Goal: Task Accomplishment & Management: Use online tool/utility

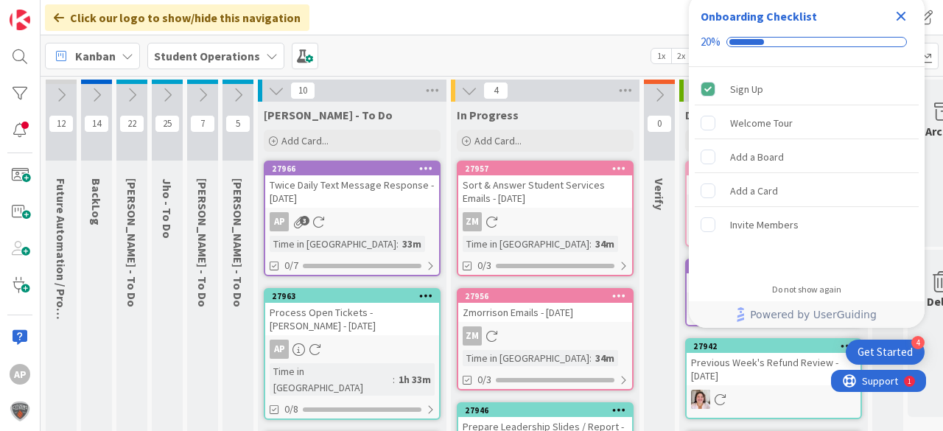
click at [904, 14] on icon "Close Checklist" at bounding box center [902, 17] width 10 height 10
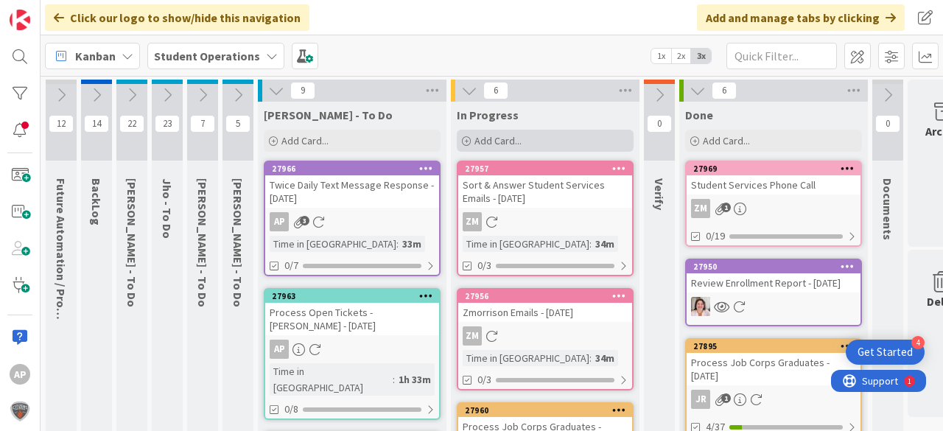
click at [495, 137] on span "Add Card..." at bounding box center [497, 140] width 47 height 13
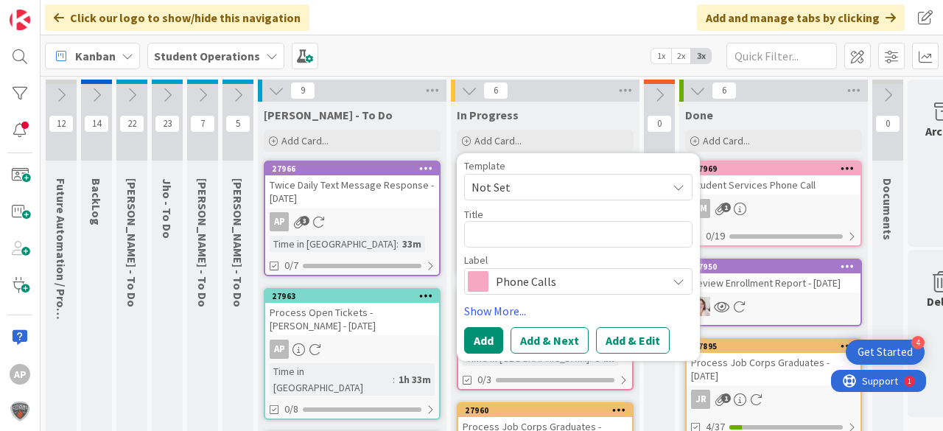
click at [551, 183] on span "Not Set" at bounding box center [563, 187] width 184 height 19
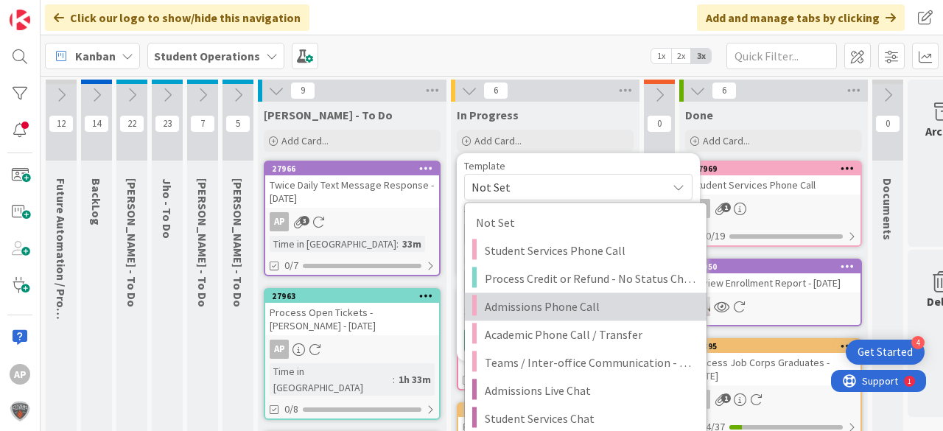
click at [567, 306] on span "Admissions Phone Call" at bounding box center [590, 306] width 211 height 19
type textarea "x"
type textarea "Admissions Phone Call"
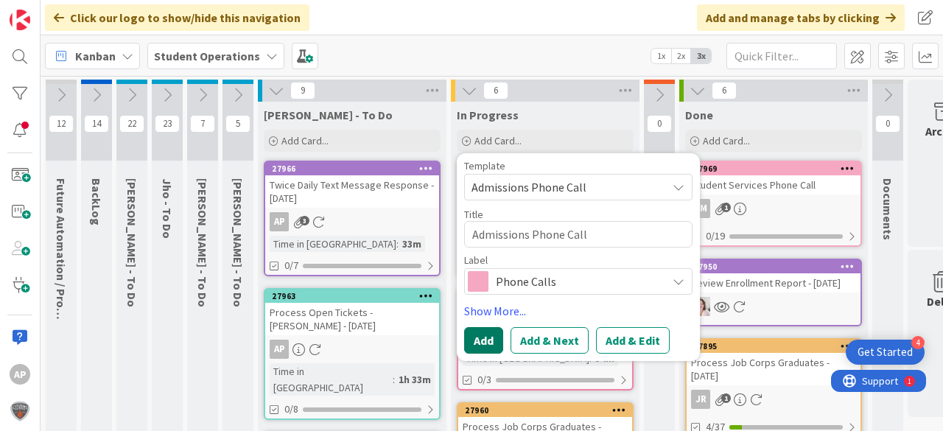
click at [473, 337] on button "Add" at bounding box center [483, 340] width 39 height 27
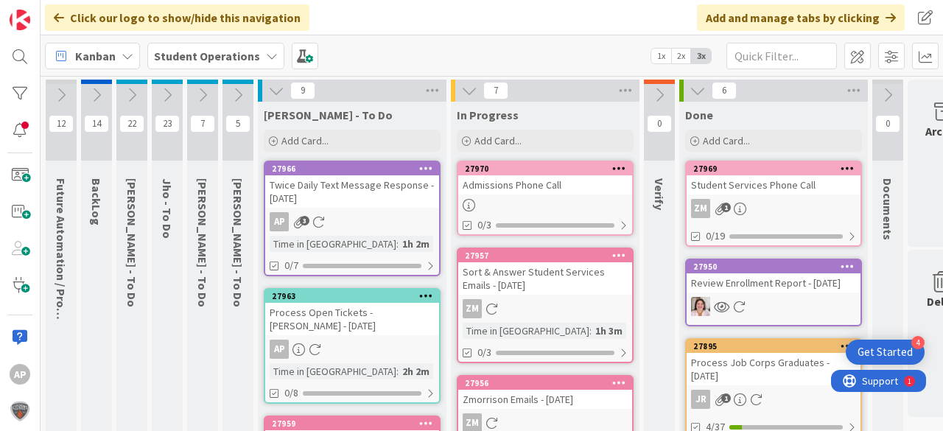
click at [534, 201] on div at bounding box center [545, 205] width 174 height 13
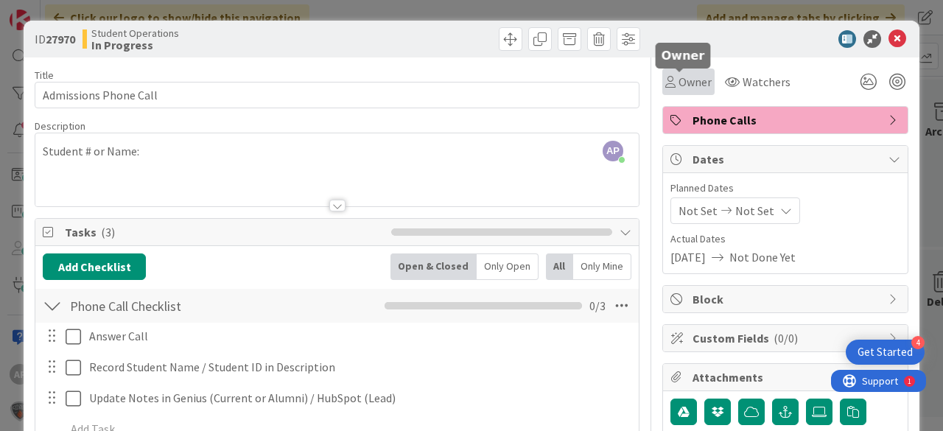
click at [680, 85] on span "Owner" at bounding box center [695, 82] width 33 height 18
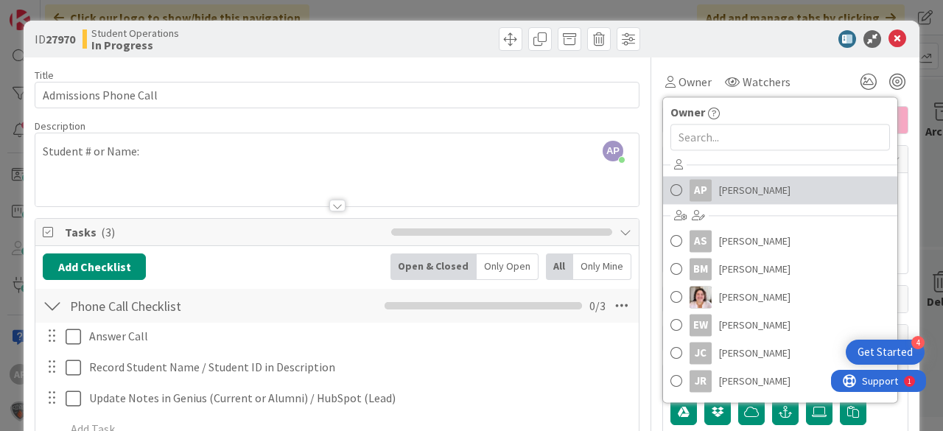
drag, startPoint x: 766, startPoint y: 194, endPoint x: 771, endPoint y: 187, distance: 9.0
click at [766, 194] on span "Amanda Perry" at bounding box center [754, 190] width 71 height 22
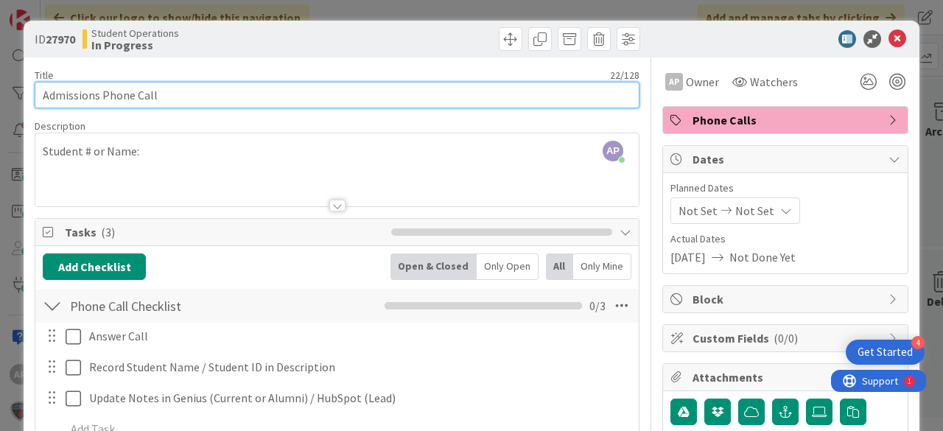
click at [380, 92] on input "Admissions Phone Call" at bounding box center [337, 95] width 605 height 27
type input "Admissions Phone Call - Lea Jakic"
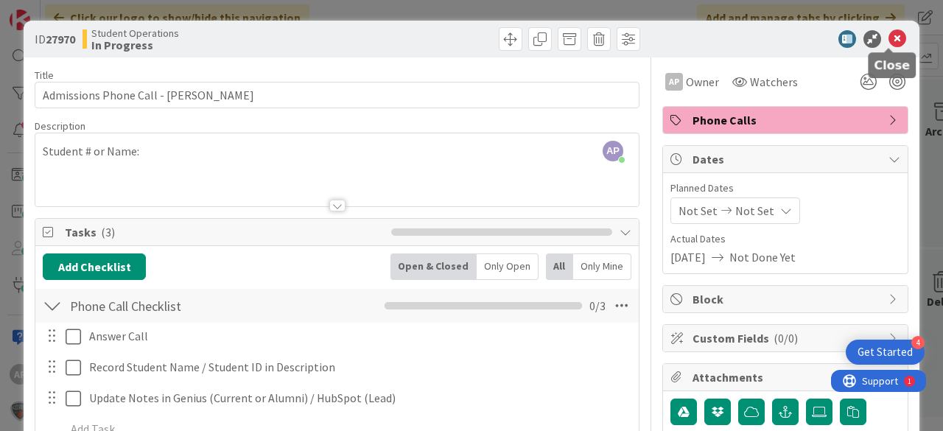
click at [893, 40] on icon at bounding box center [897, 39] width 18 height 18
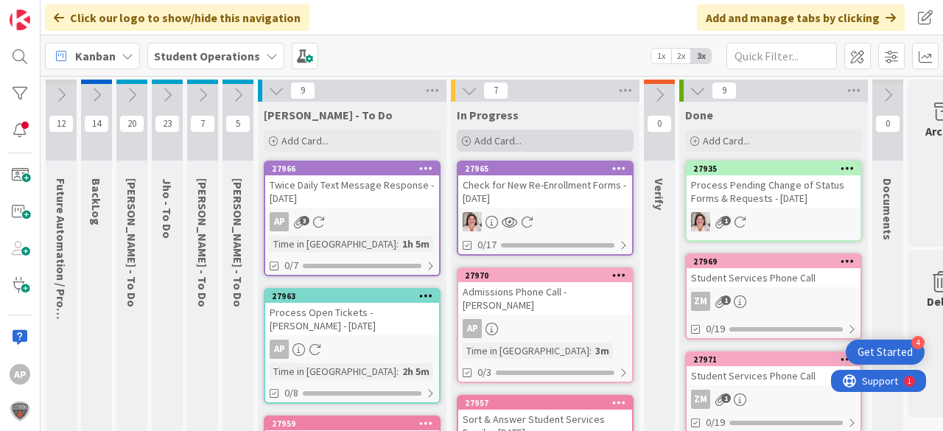
click at [542, 137] on div "Add Card..." at bounding box center [545, 141] width 177 height 22
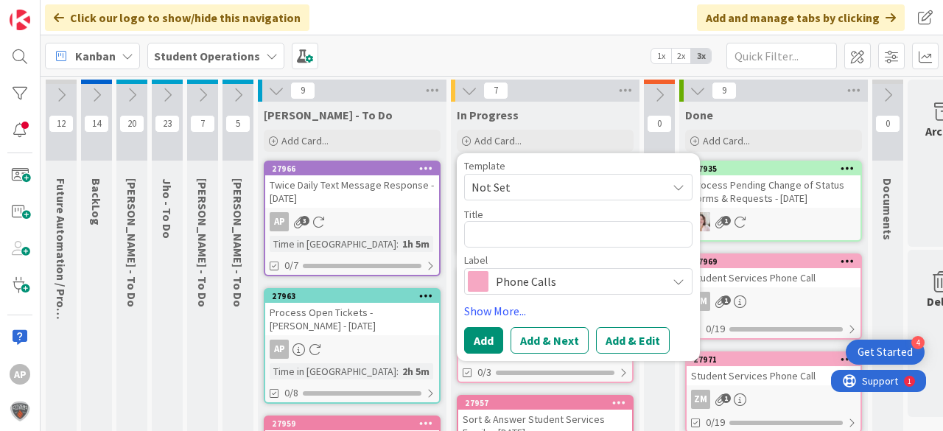
click at [550, 174] on span "Not Set" at bounding box center [578, 187] width 228 height 27
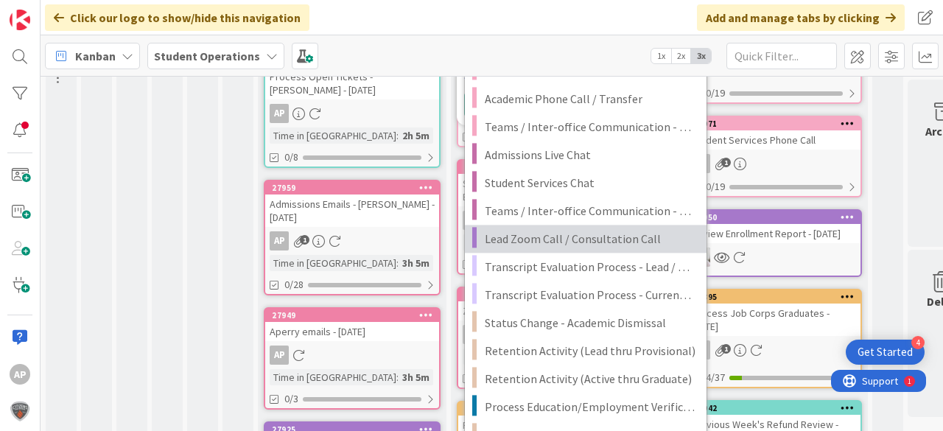
click at [563, 244] on span "Lead Zoom Call / Consultation Call" at bounding box center [590, 238] width 211 height 19
type textarea "x"
type textarea "Lead Zoom Call / Consultation Call"
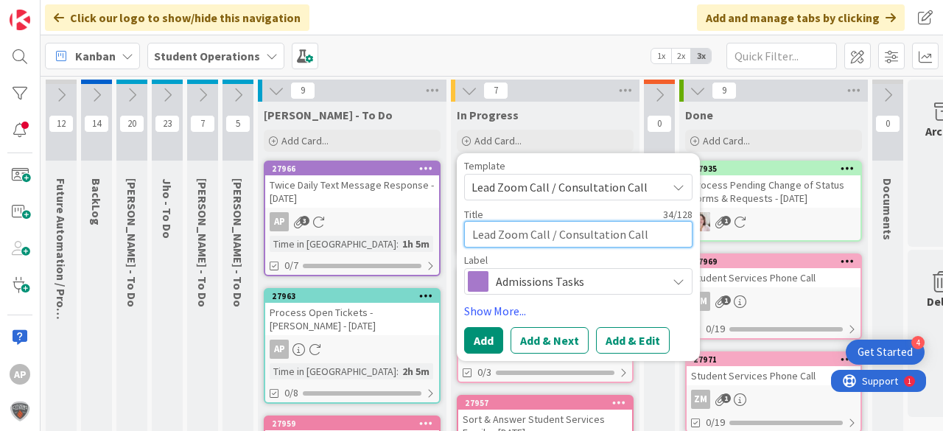
click at [657, 234] on textarea "Lead Zoom Call / Consultation Call" at bounding box center [578, 234] width 228 height 27
type textarea "x"
type textarea "Lead Zoom Call / Consultation Call"
type textarea "x"
type textarea "Lead Zoom Call / Consultation Call -"
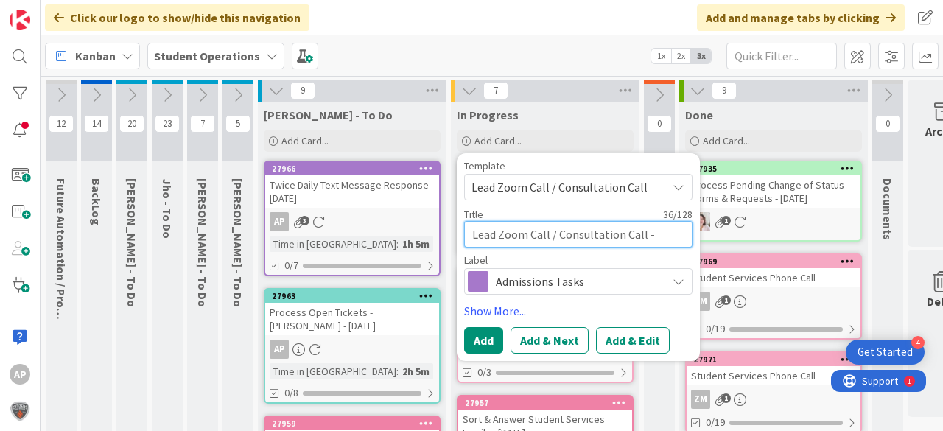
type textarea "x"
type textarea "Lead Zoom Call / Consultation Call -"
type textarea "x"
type textarea "Lead Zoom Call / Consultation Call - V"
type textarea "x"
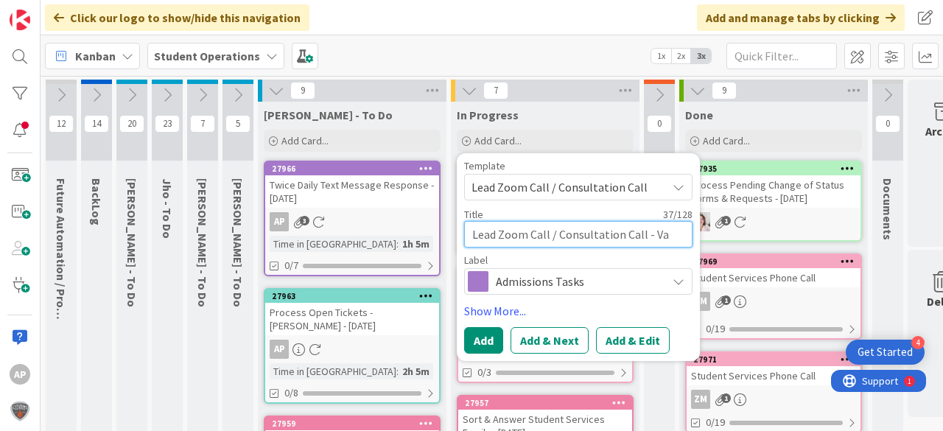
type textarea "Lead Zoom Call / Consultation Call - Van"
type textarea "x"
type textarea "Lead Zoom Call / Consultation Call - Vane"
type textarea "x"
type textarea "Lead Zoom Call / Consultation Call - Vanes"
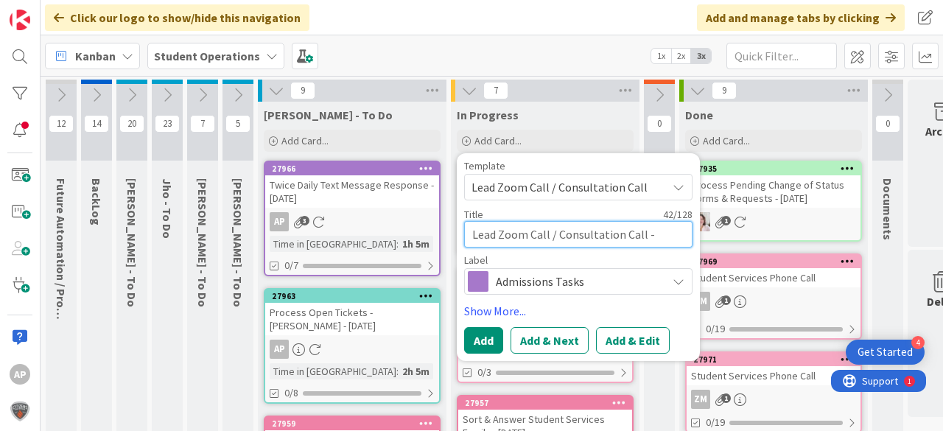
type textarea "x"
type textarea "Lead Zoom Call / Consultation Call - Vanesa"
type textarea "x"
type textarea "Lead Zoom Call / Consultation Call - Vanesa"
type textarea "x"
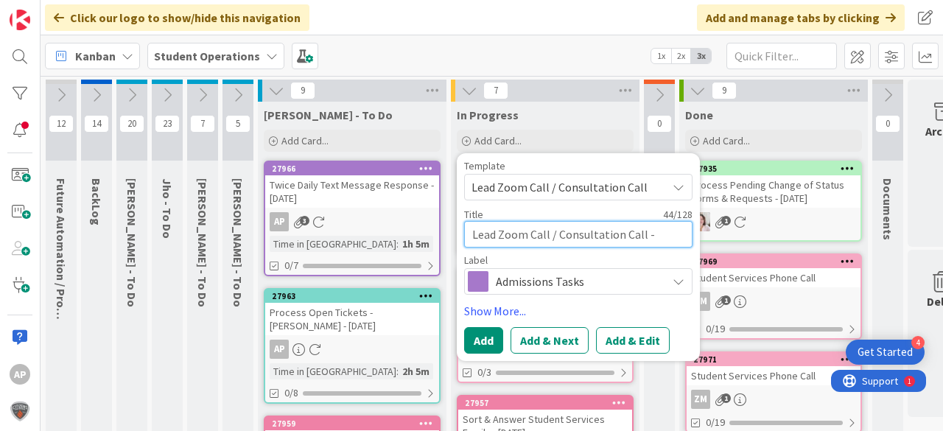
type textarea "Lead Zoom Call / Consultation Call - Vanesa V"
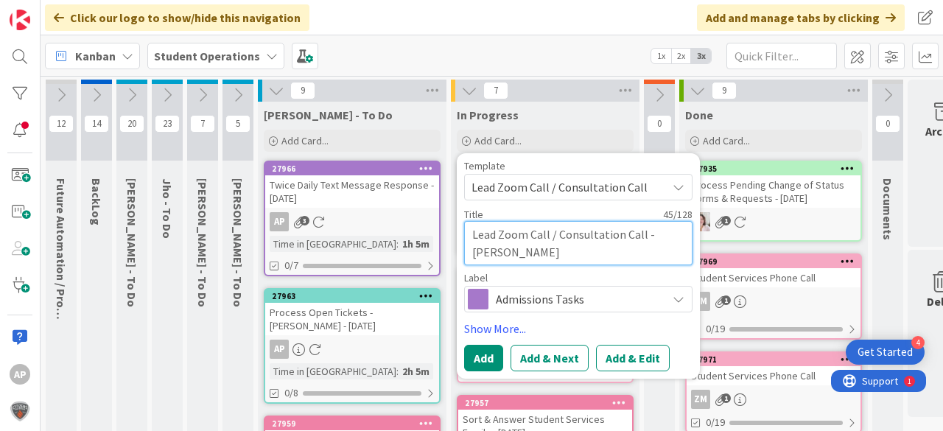
type textarea "x"
type textarea "Lead Zoom Call / Consultation Call - Vanesa Vl"
type textarea "x"
type textarea "Lead Zoom Call / Consultation Call - Vanesa Vla"
type textarea "x"
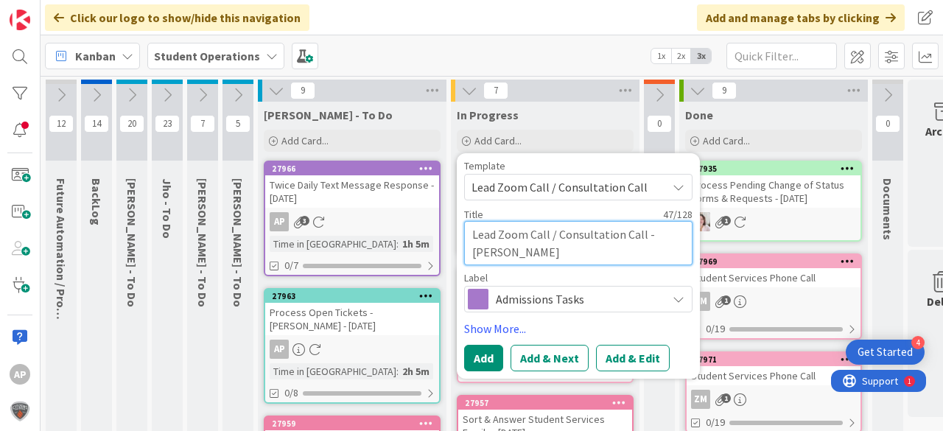
type textarea "Lead Zoom Call / Consultation Call - Vanesa Vlah"
type textarea "x"
type textarea "Lead Zoom Call / Consultation Call - Vanesa Vlaho"
type textarea "x"
type textarea "Lead Zoom Call / Consultation Call - Vanesa Vlahov"
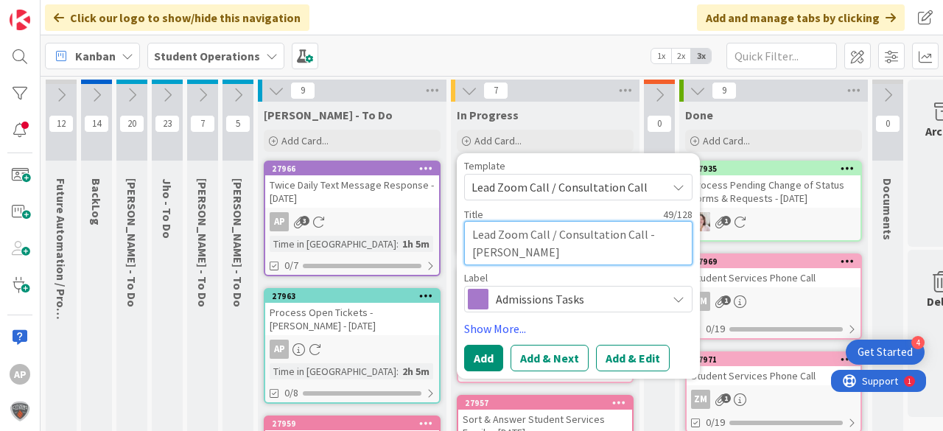
type textarea "x"
type textarea "Lead Zoom Call / Consultation Call - Vanesa Vlahova"
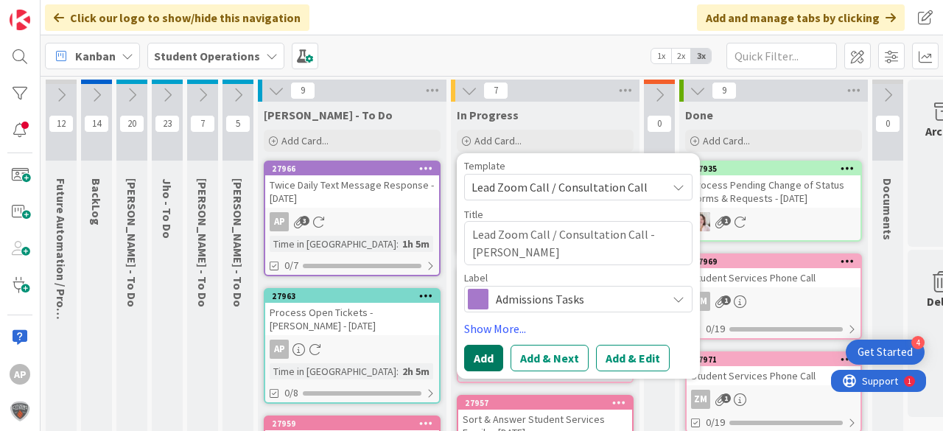
click at [485, 348] on button "Add" at bounding box center [483, 358] width 39 height 27
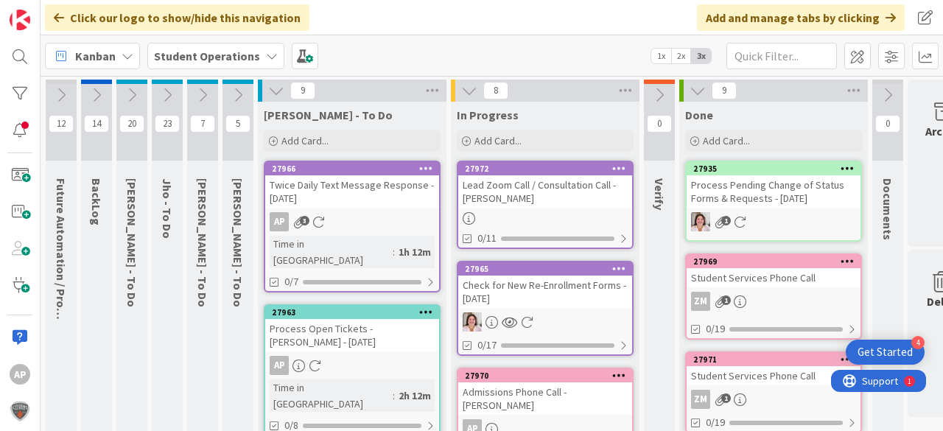
click at [522, 197] on div "Lead Zoom Call / Consultation Call - Vanesa Vlahova" at bounding box center [545, 191] width 174 height 32
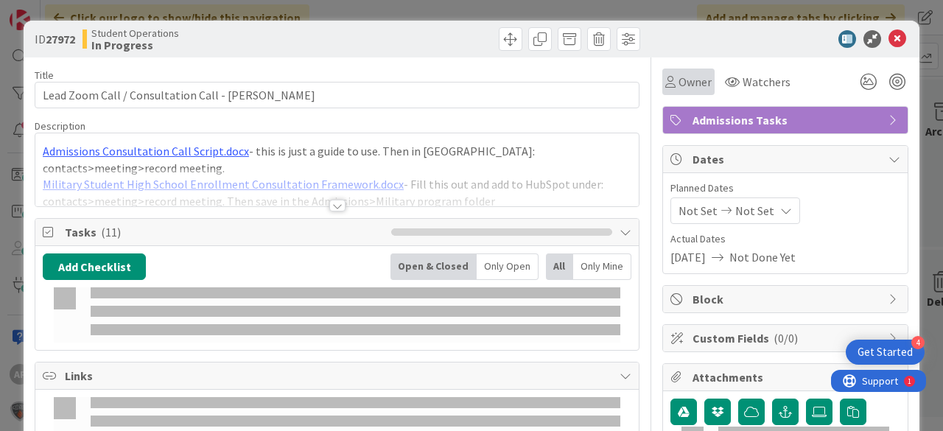
click at [688, 79] on span "Owner" at bounding box center [695, 82] width 33 height 18
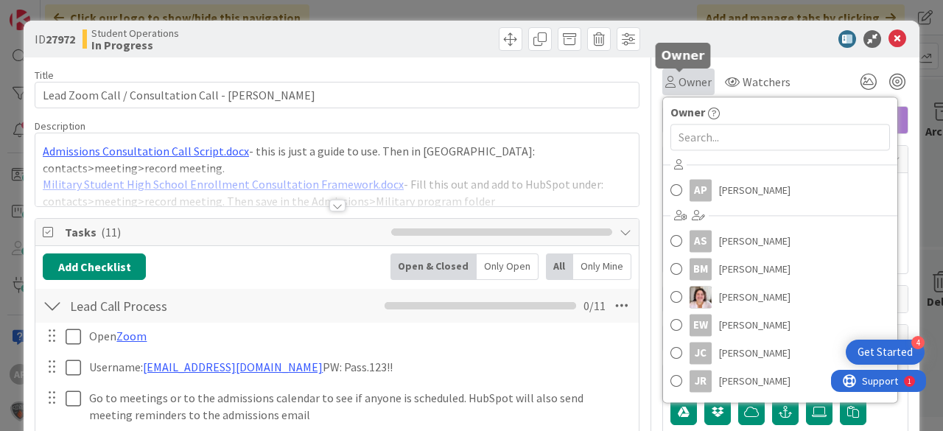
click at [679, 79] on span "Owner" at bounding box center [695, 82] width 33 height 18
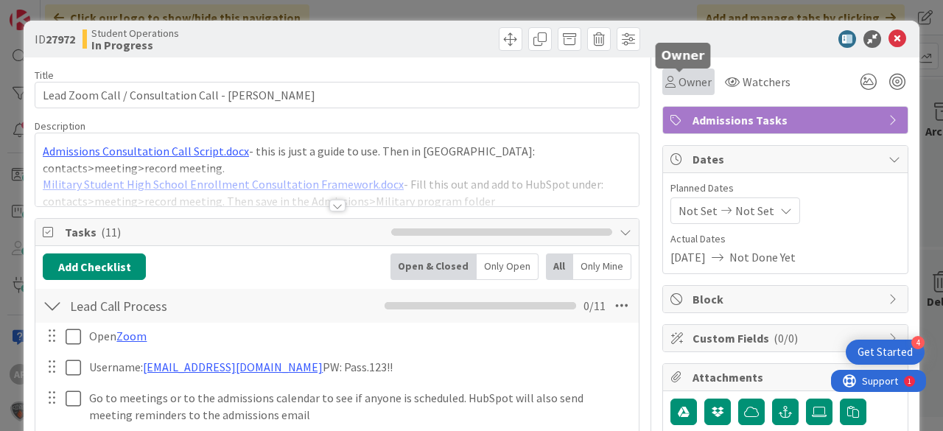
click at [692, 83] on span "Owner" at bounding box center [695, 82] width 33 height 18
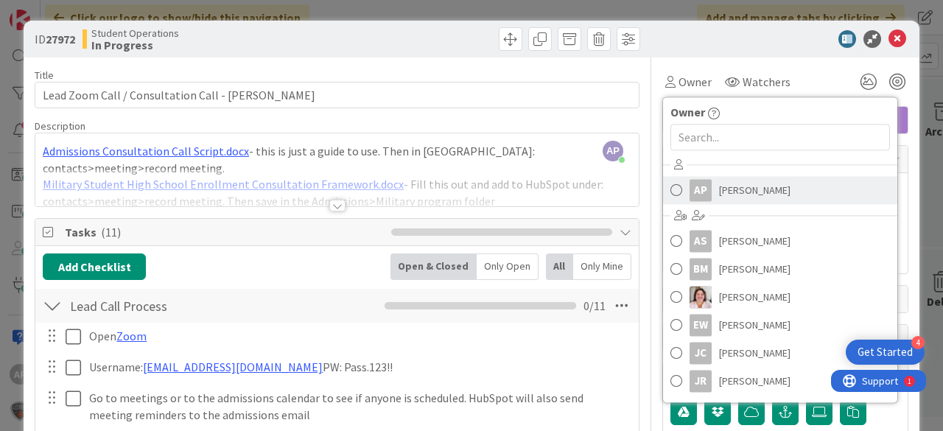
click at [734, 200] on span "Amanda Perry" at bounding box center [754, 190] width 71 height 22
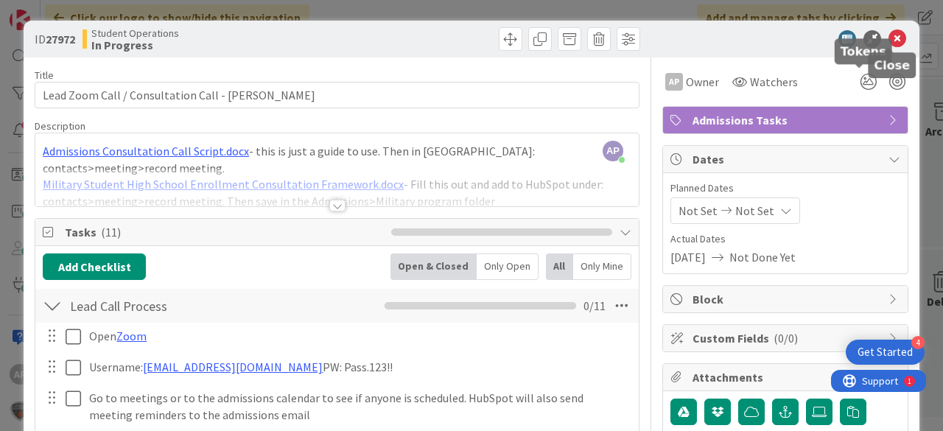
click at [890, 41] on icon at bounding box center [897, 39] width 18 height 18
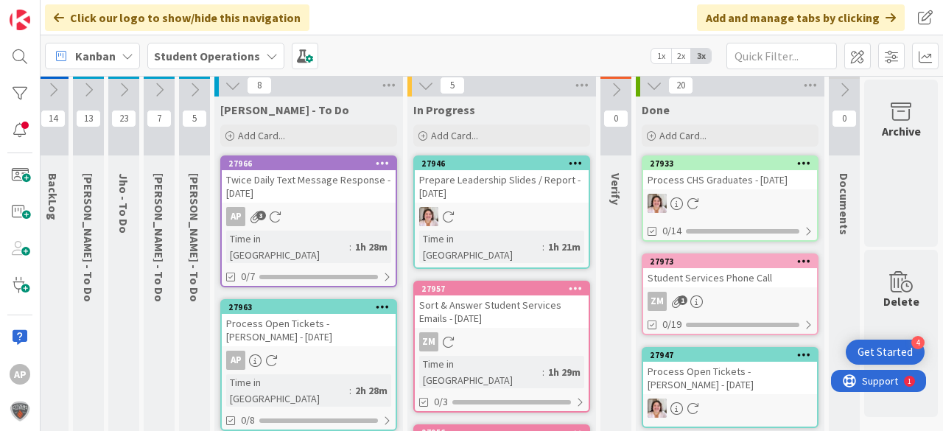
scroll to position [0, 52]
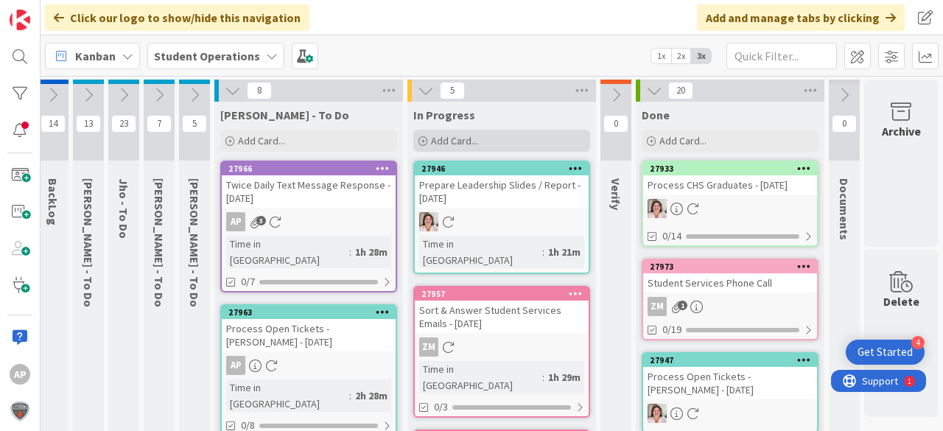
drag, startPoint x: 423, startPoint y: 136, endPoint x: 433, endPoint y: 139, distance: 10.7
click at [431, 136] on span "Add Card..." at bounding box center [454, 140] width 47 height 13
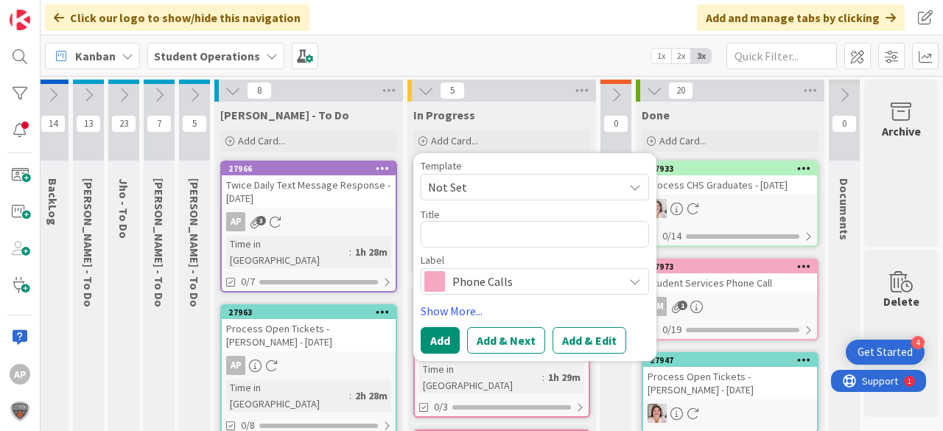
click at [501, 182] on span "Not Set" at bounding box center [520, 187] width 184 height 19
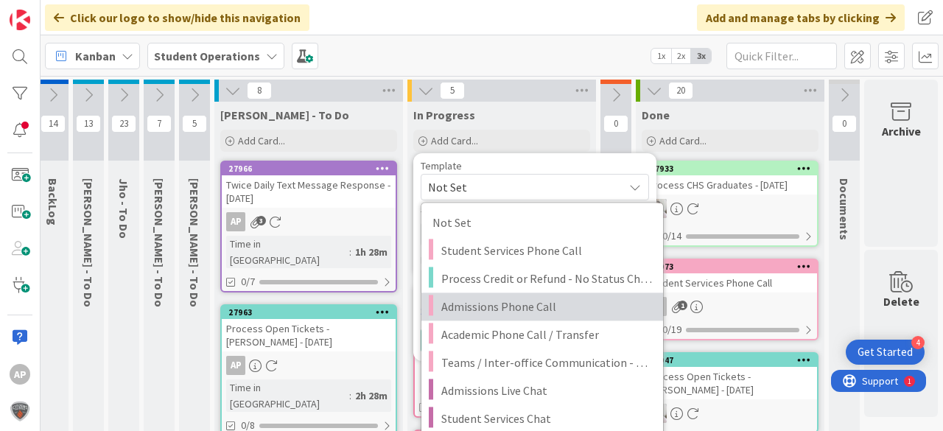
click at [523, 312] on span "Admissions Phone Call" at bounding box center [546, 306] width 211 height 19
type textarea "x"
type textarea "Admissions Phone Call"
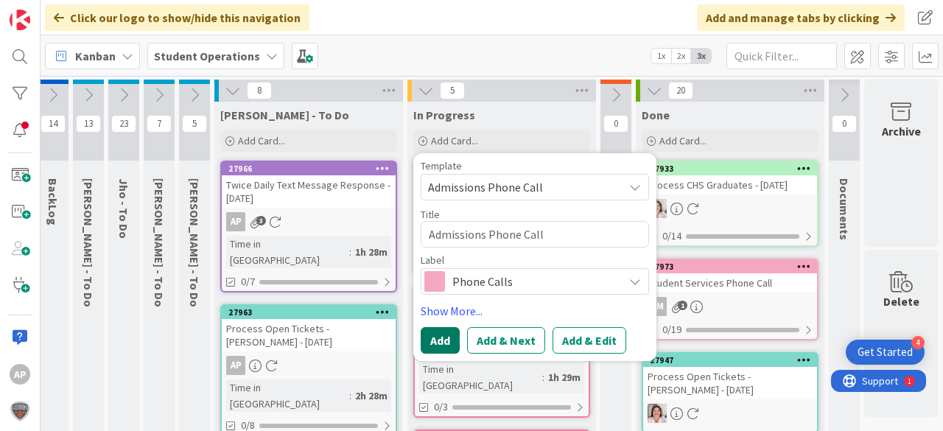
click at [436, 337] on button "Add" at bounding box center [440, 340] width 39 height 27
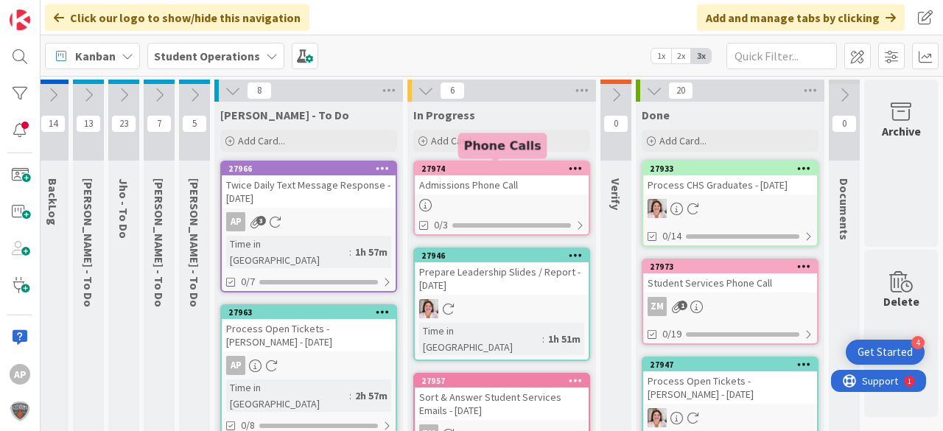
click at [480, 189] on div "Admissions Phone Call" at bounding box center [502, 184] width 174 height 19
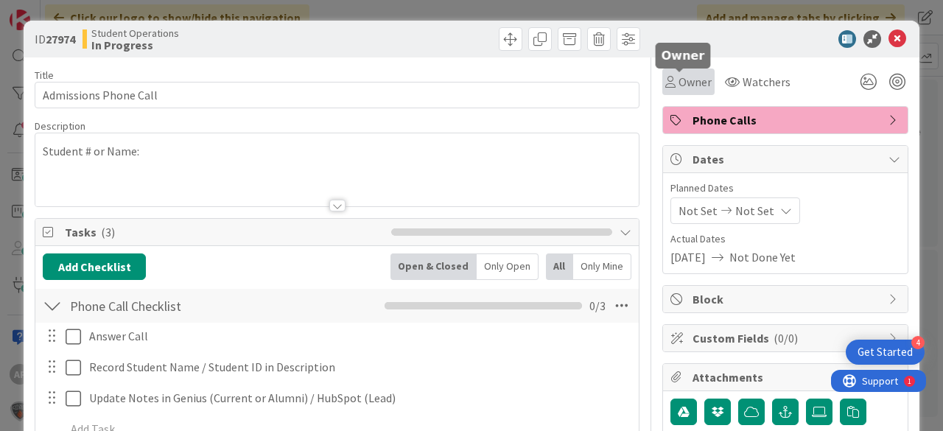
click at [681, 90] on span "Owner" at bounding box center [695, 82] width 33 height 18
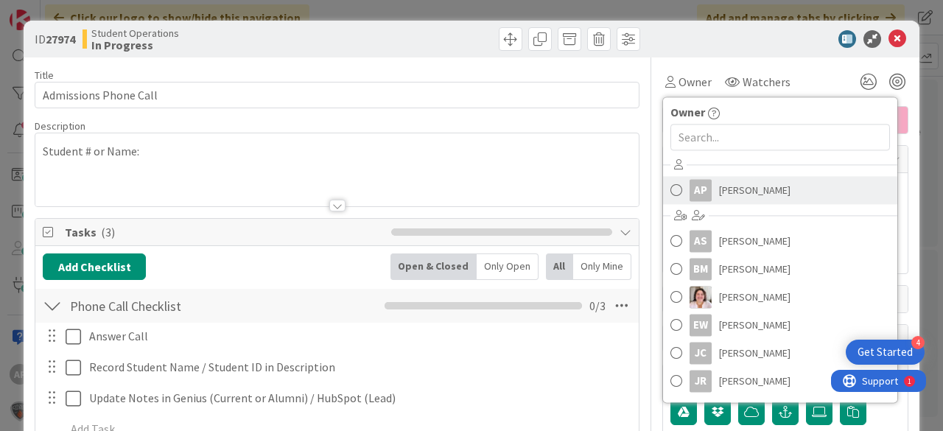
click at [754, 189] on span "Amanda Perry" at bounding box center [754, 190] width 71 height 22
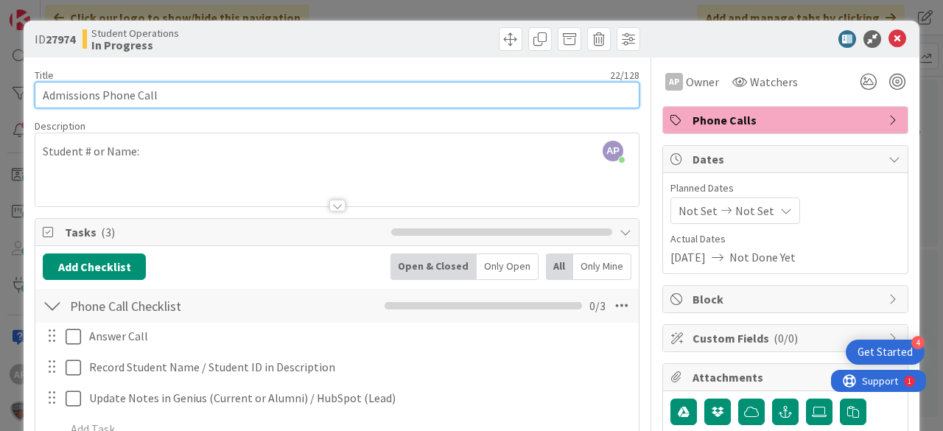
click at [513, 96] on input "Admissions Phone Call" at bounding box center [337, 95] width 605 height 27
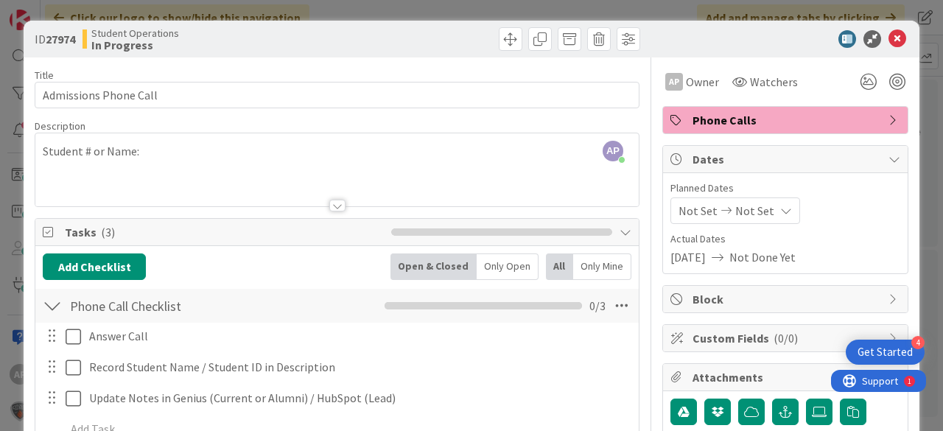
click at [393, 162] on div "AP Amanda Perry just joined Student # or Name:" at bounding box center [336, 169] width 603 height 73
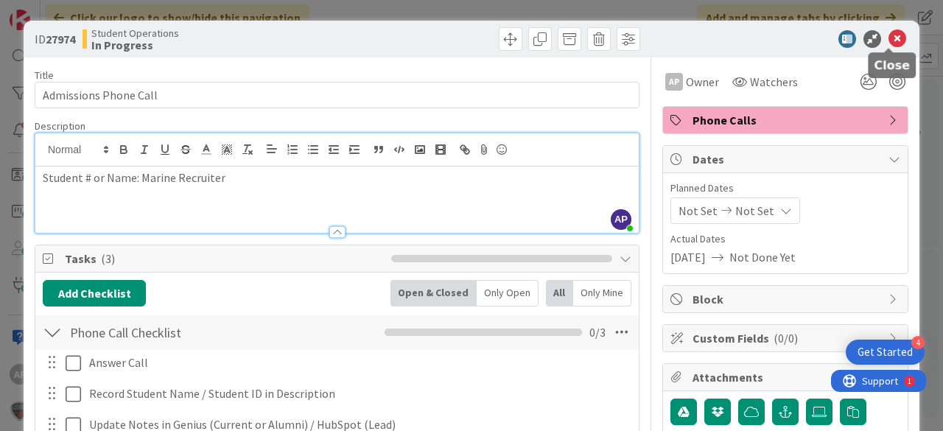
click at [891, 41] on icon at bounding box center [897, 39] width 18 height 18
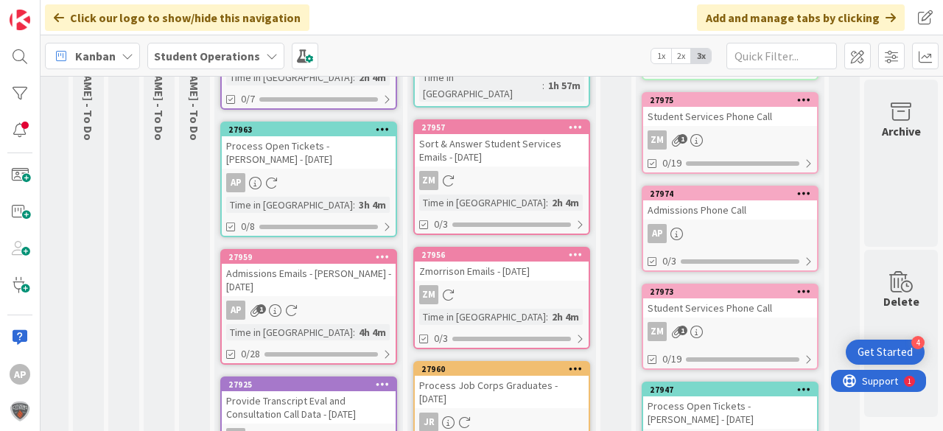
scroll to position [0, 52]
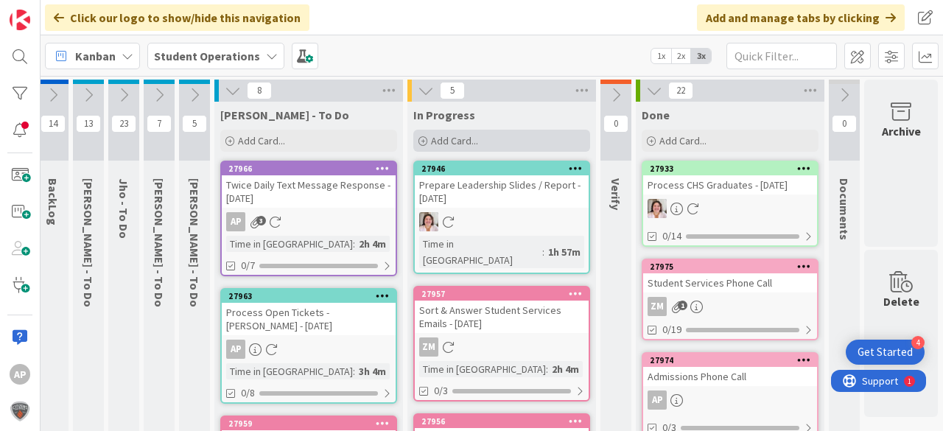
click at [428, 130] on div "Add Card..." at bounding box center [501, 141] width 177 height 22
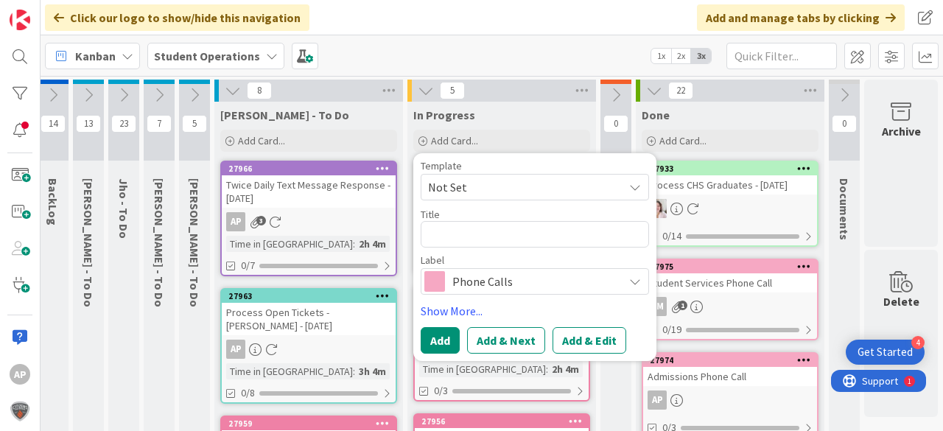
click at [484, 187] on span "Not Set" at bounding box center [520, 187] width 184 height 19
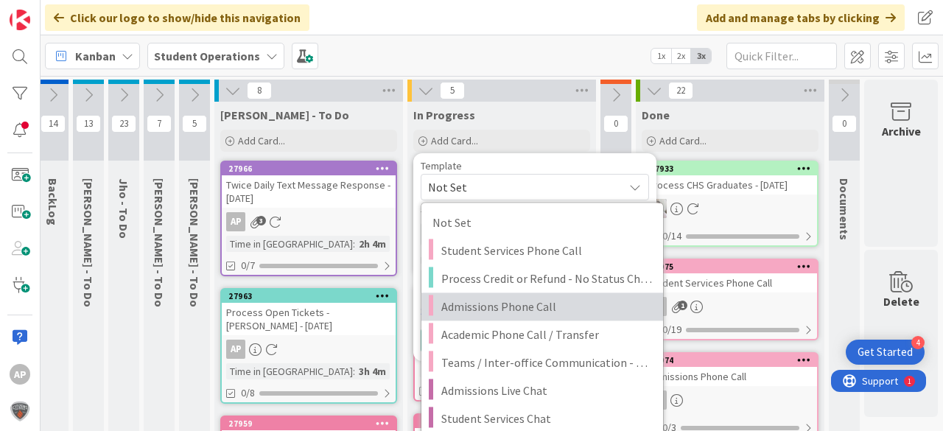
click at [526, 306] on span "Admissions Phone Call" at bounding box center [546, 306] width 211 height 19
type textarea "x"
type textarea "Admissions Phone Call"
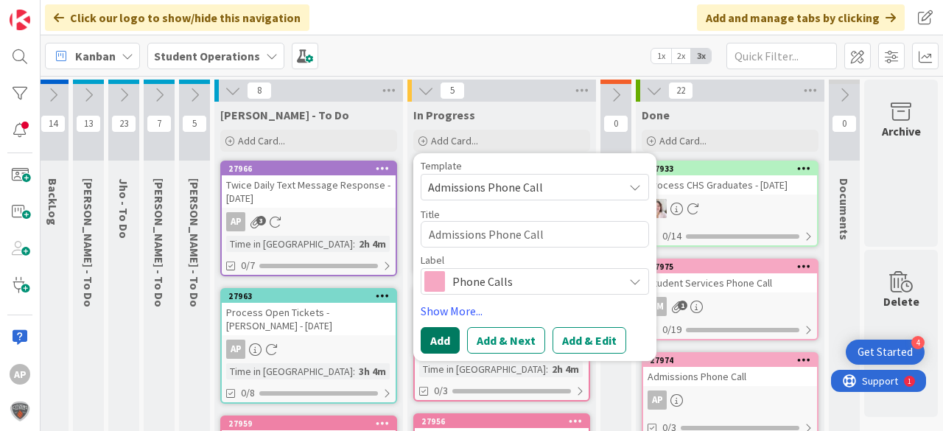
click at [425, 336] on button "Add" at bounding box center [440, 340] width 39 height 27
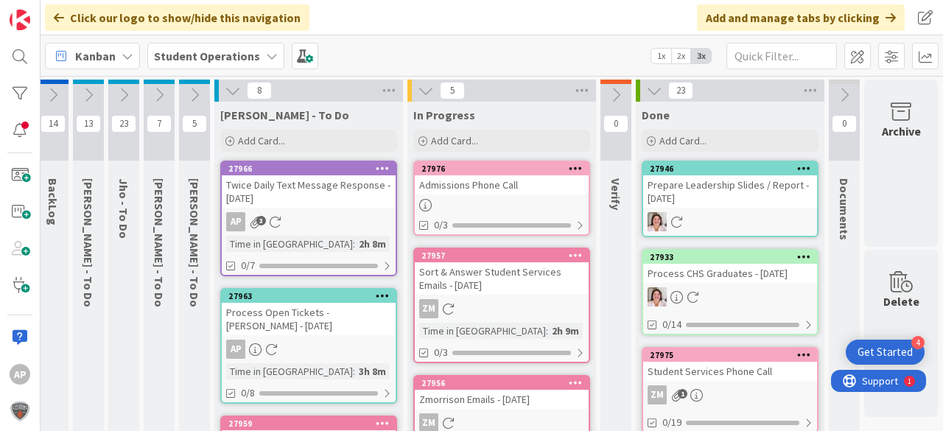
click at [475, 200] on div at bounding box center [502, 205] width 174 height 13
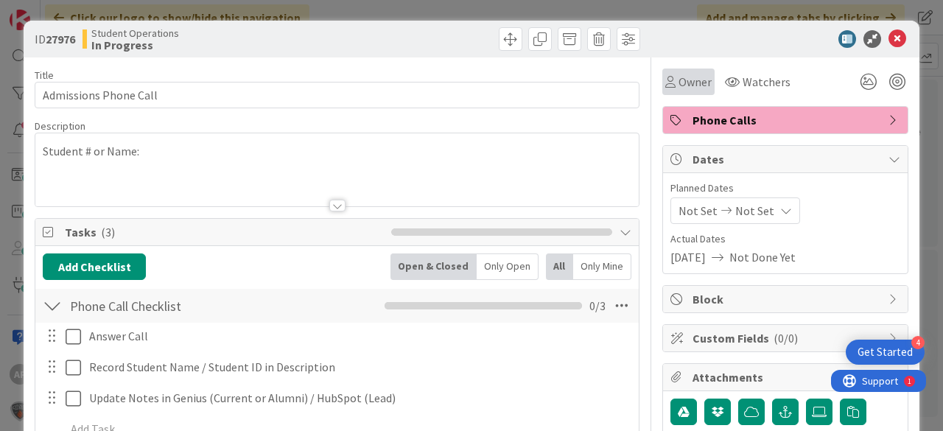
click at [684, 81] on span "Owner" at bounding box center [695, 82] width 33 height 18
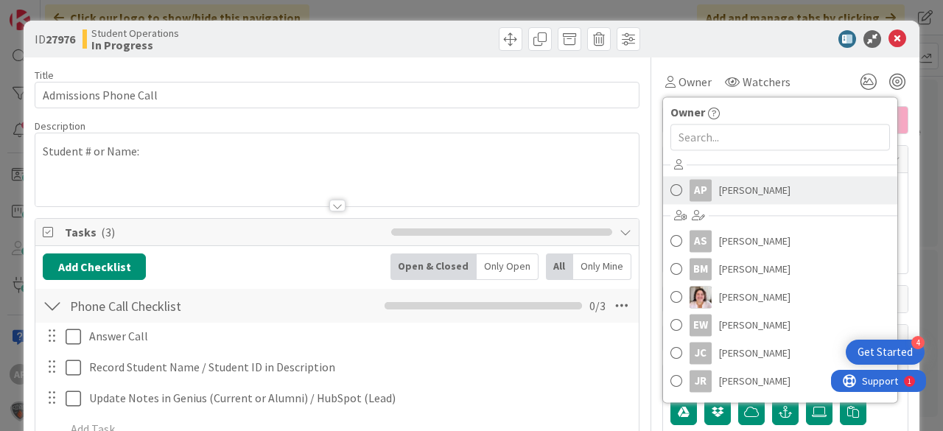
click at [743, 186] on span "Amanda Perry" at bounding box center [754, 190] width 71 height 22
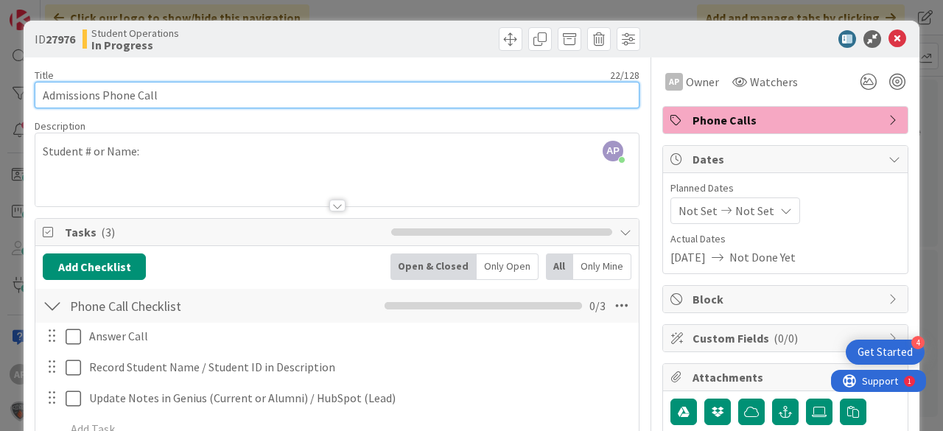
click at [321, 97] on input "Admissions Phone Call" at bounding box center [337, 95] width 605 height 27
click at [156, 95] on input "Admissions Phone Call Christian Worthington" at bounding box center [337, 95] width 605 height 27
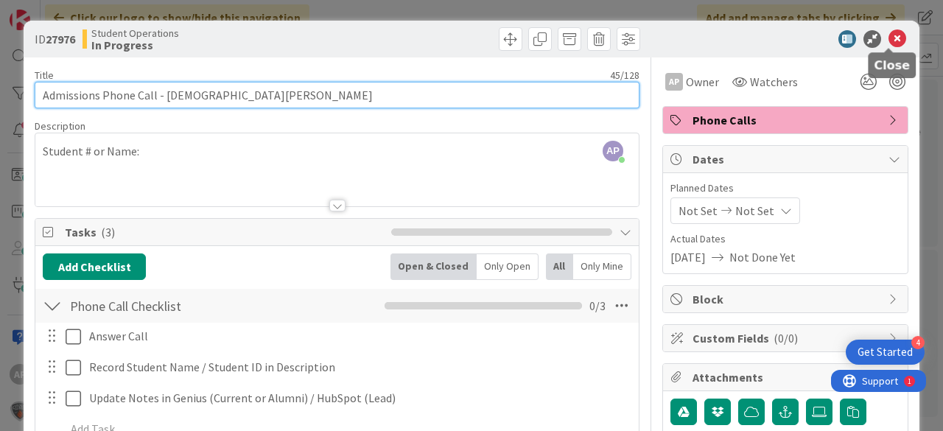
type input "Admissions Phone Call - Christian Worthington"
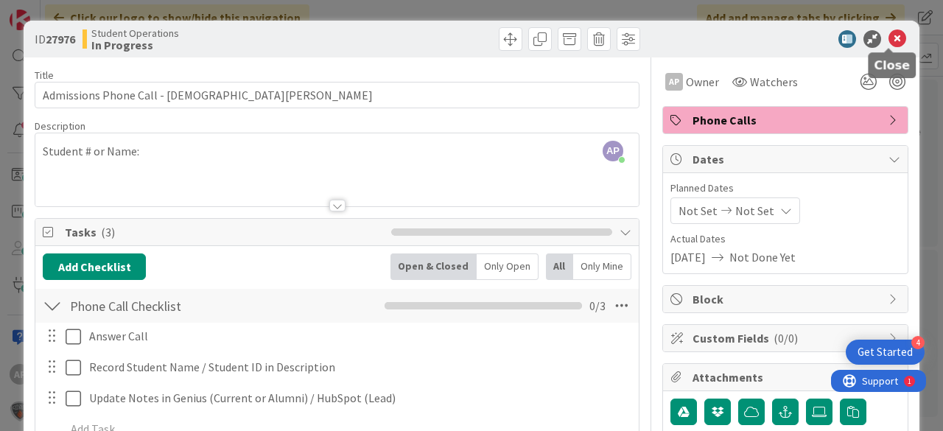
click at [893, 35] on icon at bounding box center [897, 39] width 18 height 18
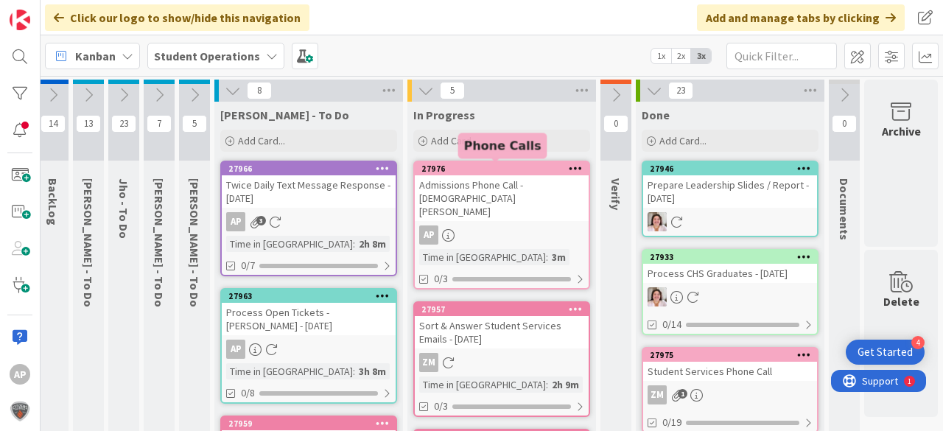
drag, startPoint x: 527, startPoint y: 159, endPoint x: 551, endPoint y: 206, distance: 52.7
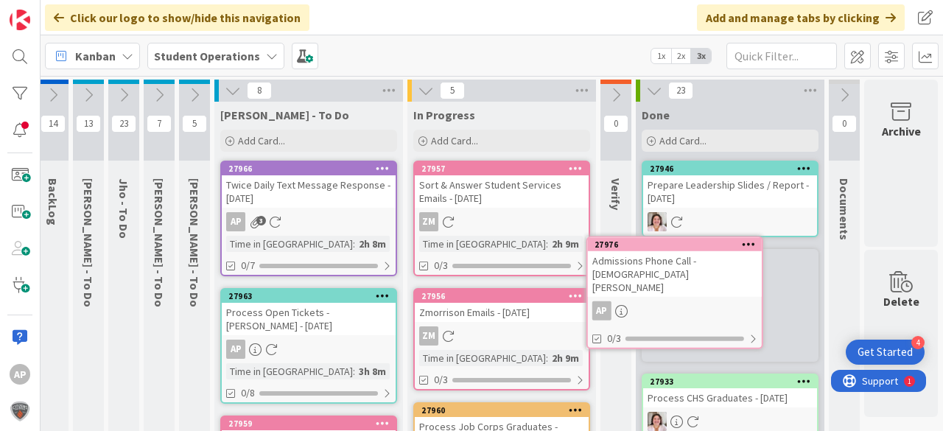
scroll to position [4, 52]
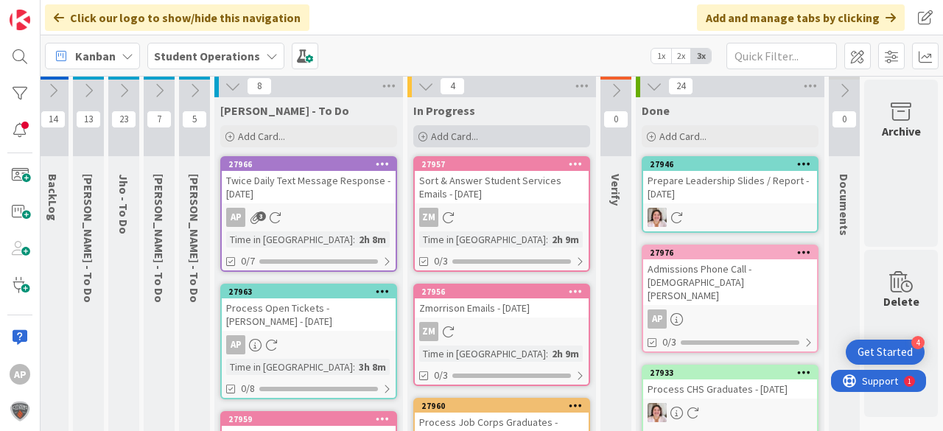
click at [522, 127] on div "Add Card..." at bounding box center [501, 136] width 177 height 22
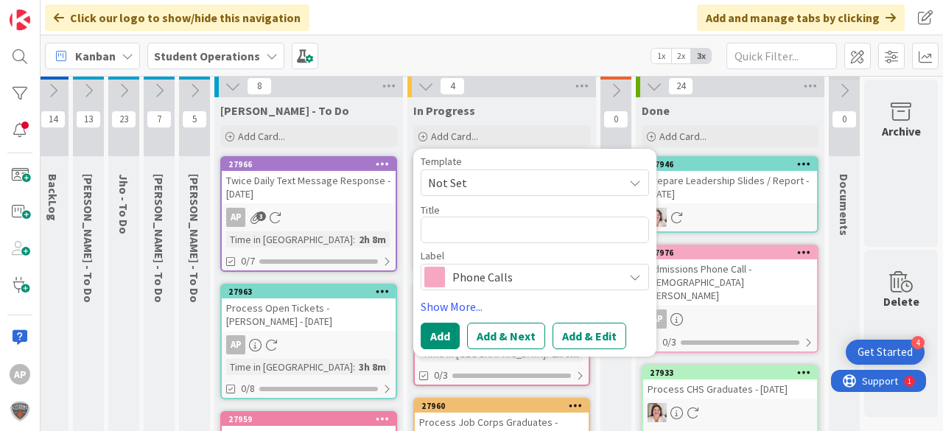
click at [533, 187] on span "Not Set" at bounding box center [520, 182] width 184 height 19
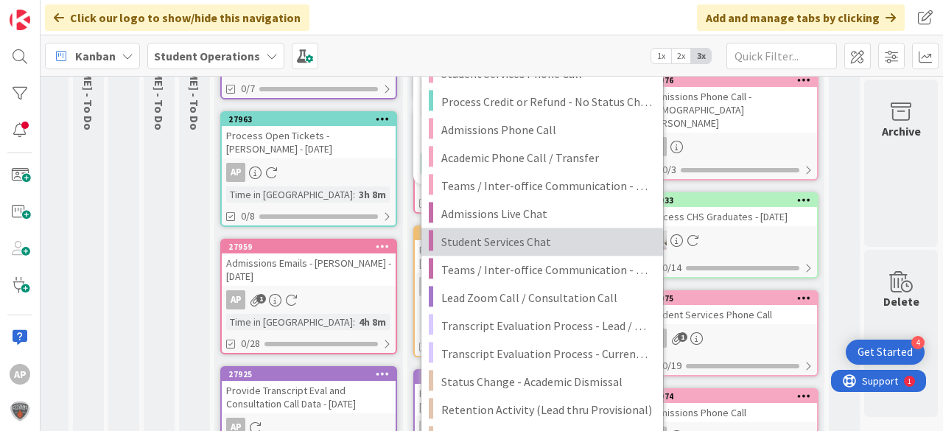
scroll to position [181, 52]
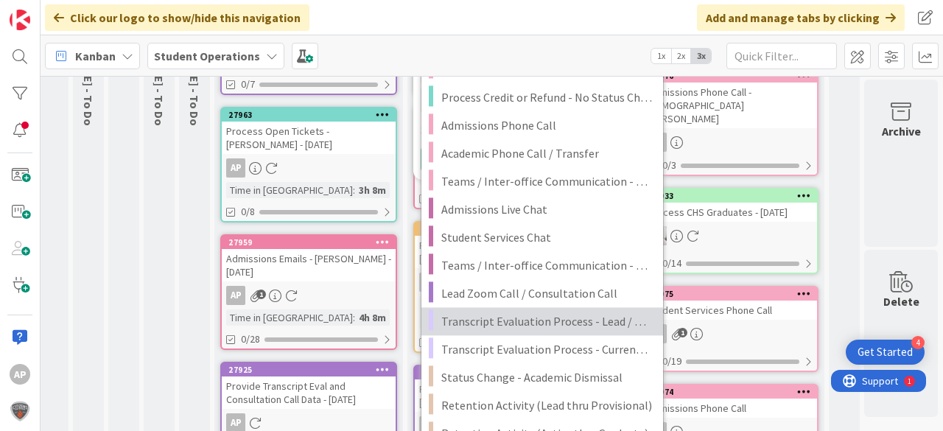
click at [607, 324] on span "Transcript Evaluation Process - Lead / New Student" at bounding box center [546, 321] width 211 height 19
type textarea "x"
type textarea "Transcript Evaluation Process - Lead / New Student"
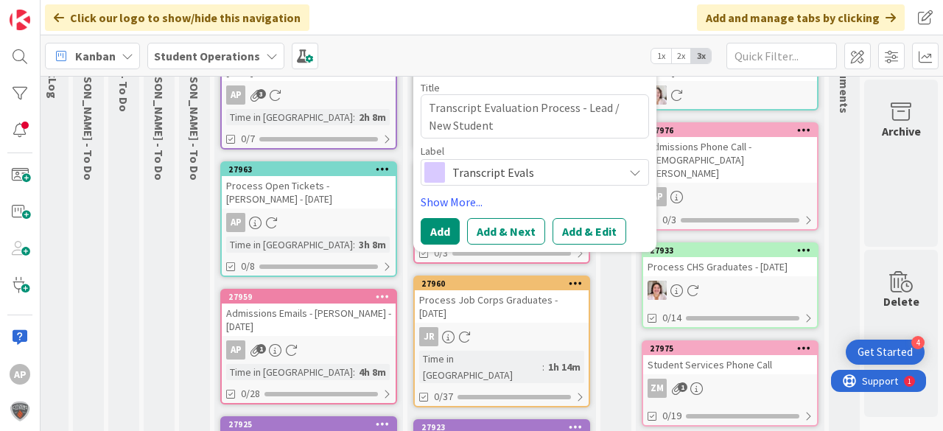
scroll to position [4, 52]
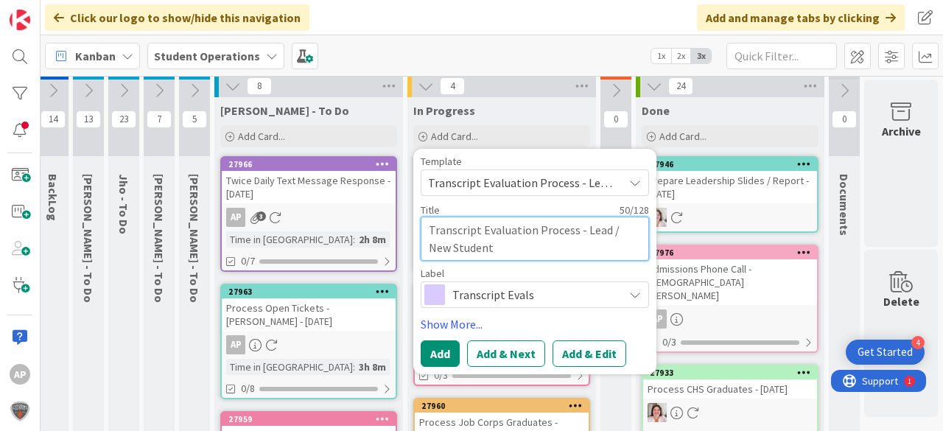
click at [555, 259] on textarea "Transcript Evaluation Process - Lead / New Student" at bounding box center [535, 239] width 228 height 44
type textarea "x"
type textarea "Transcript Evaluation Process - Lead / New Student"
type textarea "x"
type textarea "Transcript Evaluation Process - Lead / New Student -"
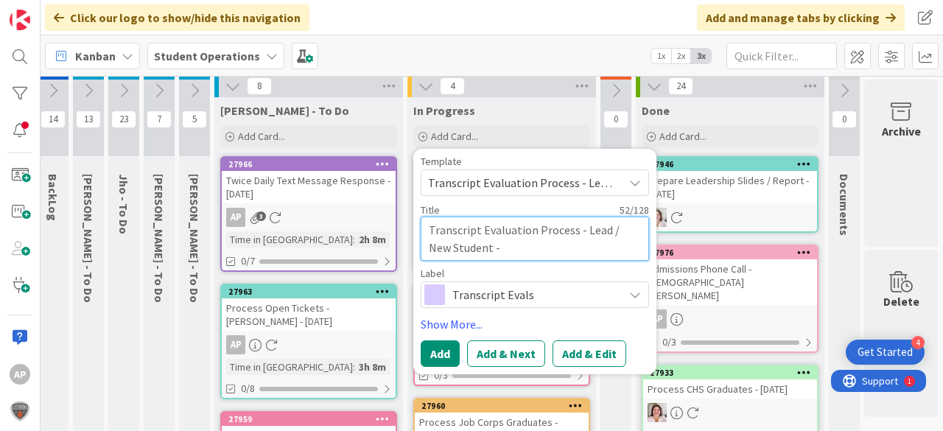
type textarea "x"
type textarea "Transcript Evaluation Process - Lead / New Student -"
type textarea "x"
type textarea "Transcript Evaluation Process - Lead / New Student - C"
type textarea "x"
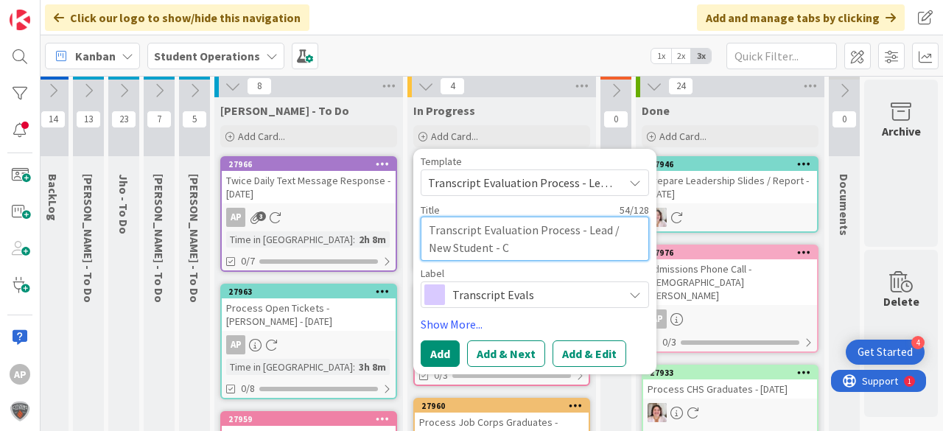
type textarea "Transcript Evaluation Process - Lead / New Student - Co"
type textarea "x"
type textarea "Transcript Evaluation Process - Lead / New Student - Con"
type textarea "x"
type textarea "Transcript Evaluation Process - Lead / New Student - Conn"
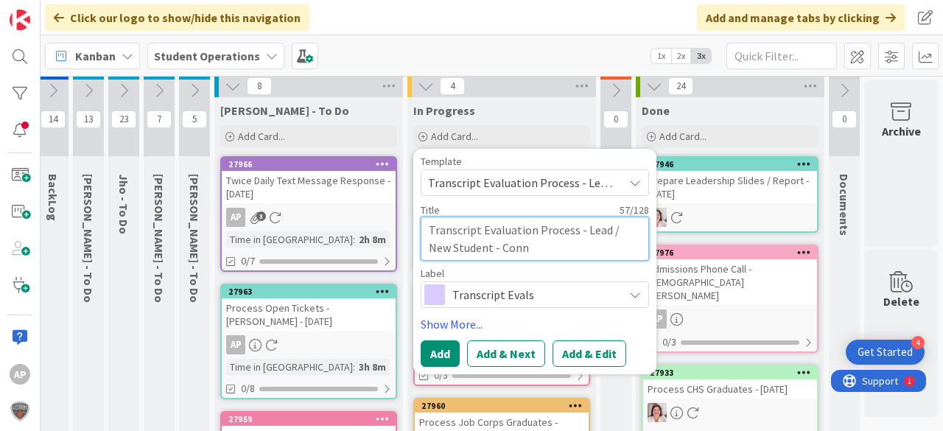
type textarea "x"
type textarea "Transcript Evaluation Process - Lead / New Student - Conno"
type textarea "x"
type textarea "Transcript Evaluation Process - Lead / New Student - Connor"
type textarea "x"
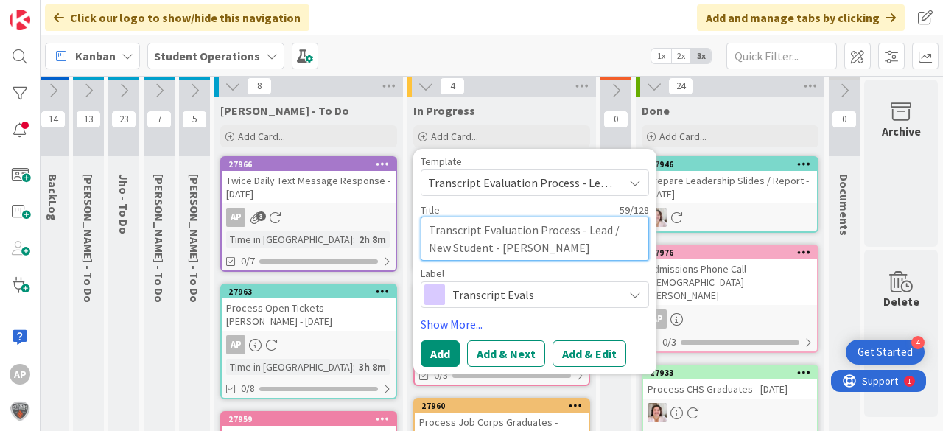
type textarea "Transcript Evaluation Process - Lead / New Student - Connor"
type textarea "x"
type textarea "Transcript Evaluation Process - Lead / New Student - Connor W"
type textarea "x"
type textarea "Transcript Evaluation Process - Lead / New Student - Connor Wi"
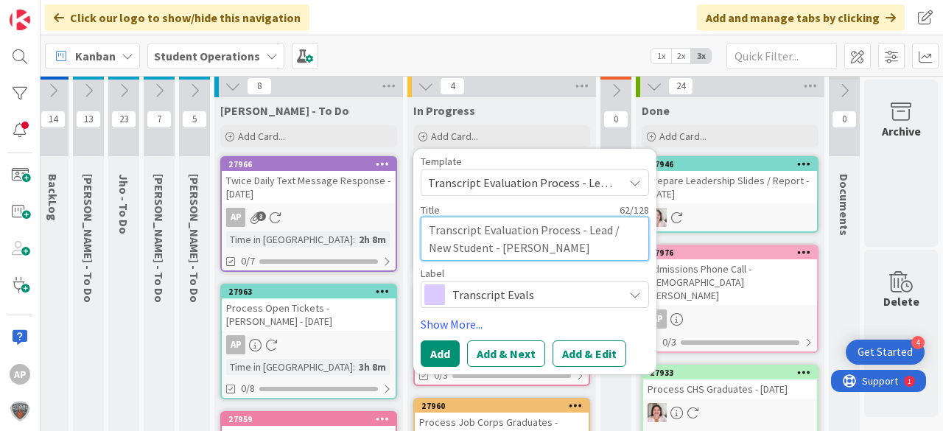
type textarea "x"
type textarea "Transcript Evaluation Process - Lead / New Student - Connor Wil"
type textarea "x"
type textarea "Transcript Evaluation Process - Lead / New Student - Connor Wils"
type textarea "x"
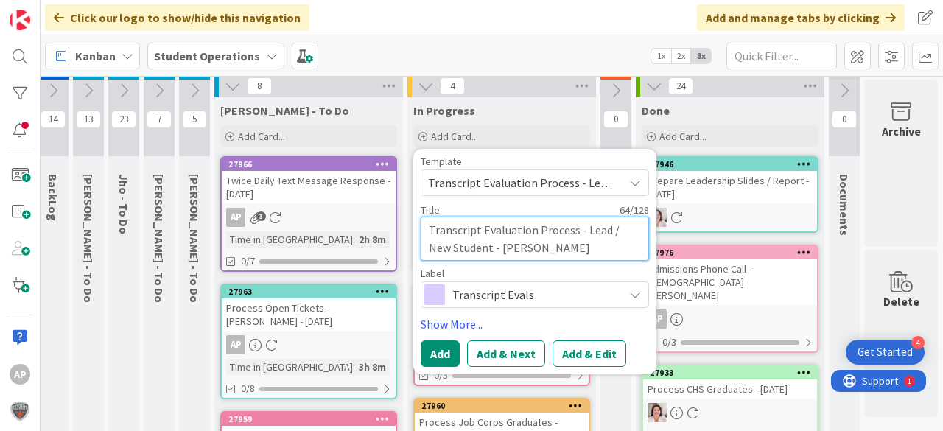
type textarea "Transcript Evaluation Process - Lead / New Student - Connor Wilso"
type textarea "x"
type textarea "Transcript Evaluation Process - Lead / New Student - Connor Wilson"
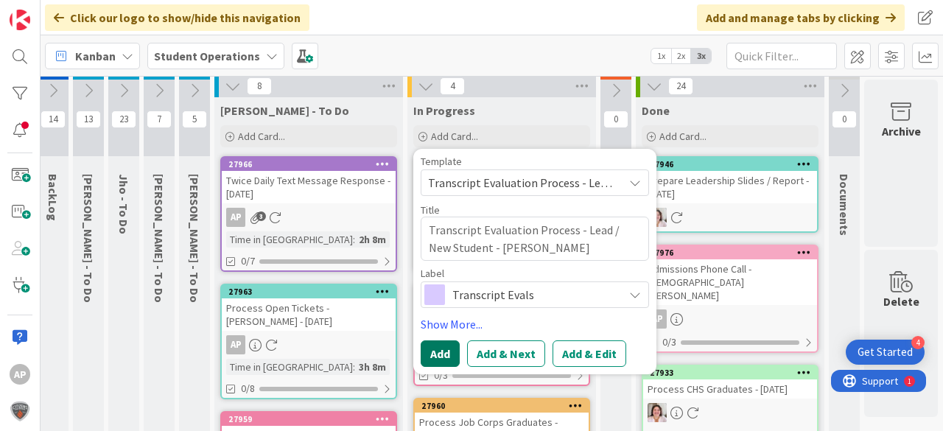
click at [433, 354] on button "Add" at bounding box center [440, 353] width 39 height 27
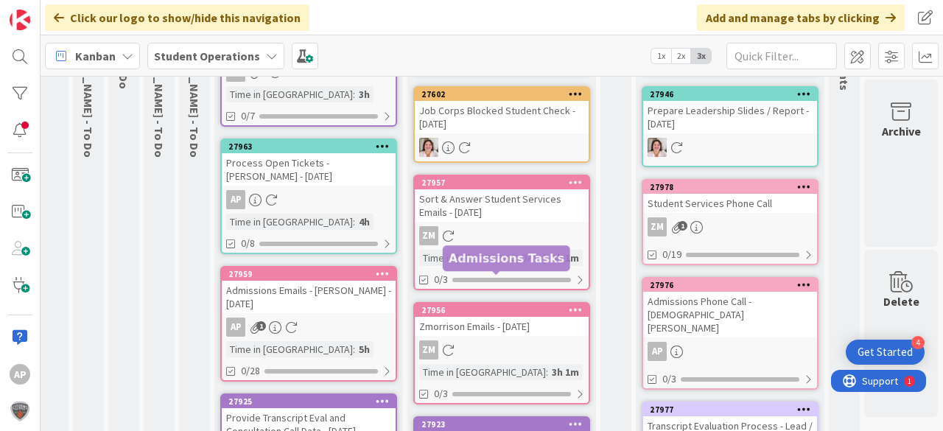
scroll to position [295, 52]
